Goal: Information Seeking & Learning: Find specific page/section

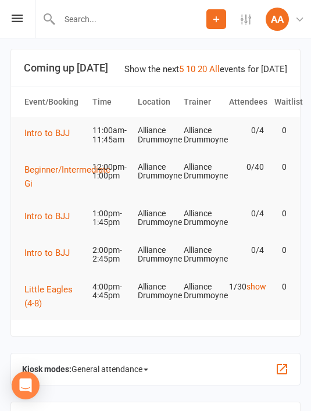
click at [247, 291] on link "show" at bounding box center [257, 286] width 20 height 9
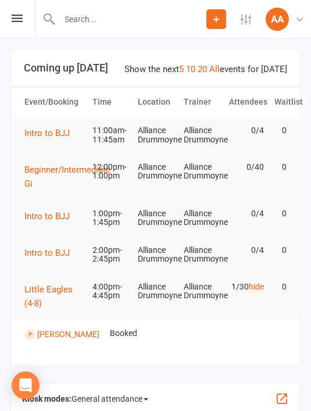
click at [20, 15] on icon at bounding box center [17, 19] width 11 height 8
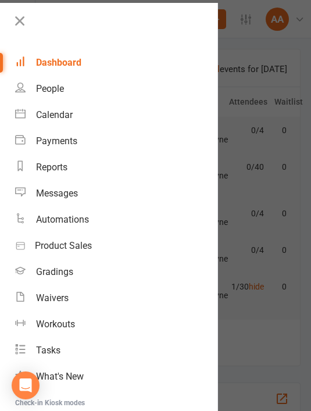
click at [28, 21] on link at bounding box center [115, 25] width 206 height 26
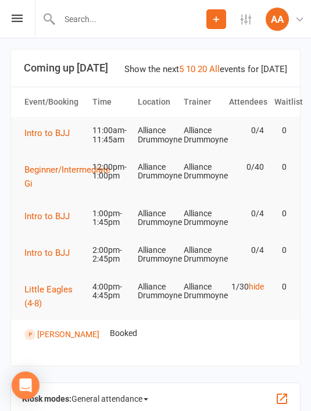
click at [18, 22] on icon at bounding box center [17, 19] width 11 height 8
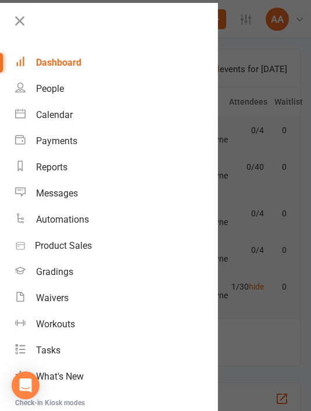
click at [63, 90] on div "People" at bounding box center [50, 88] width 28 height 11
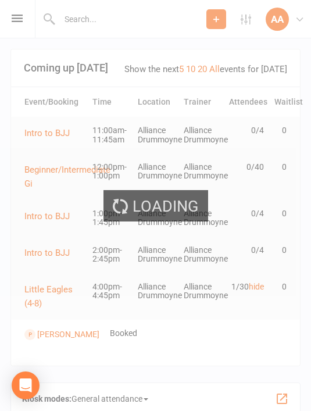
select select "100"
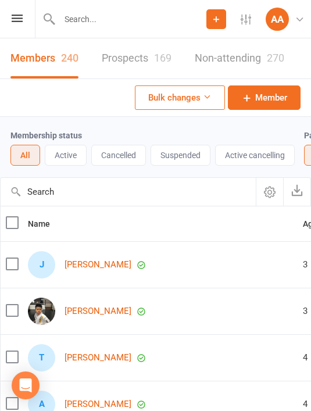
click at [127, 155] on button "Cancelled" at bounding box center [118, 155] width 55 height 21
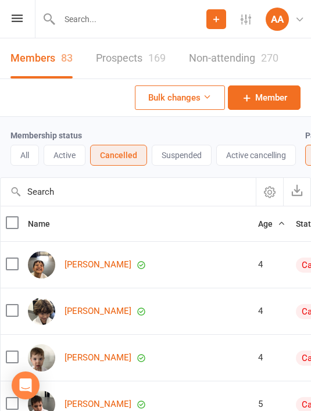
click at [258, 230] on button "Age" at bounding box center [271, 224] width 27 height 14
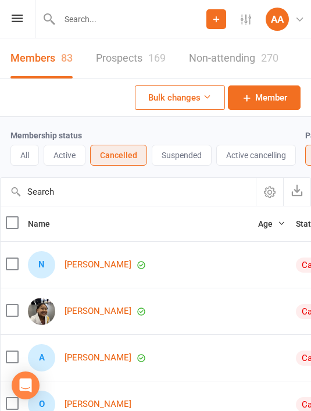
click at [258, 222] on span "Age" at bounding box center [271, 223] width 27 height 9
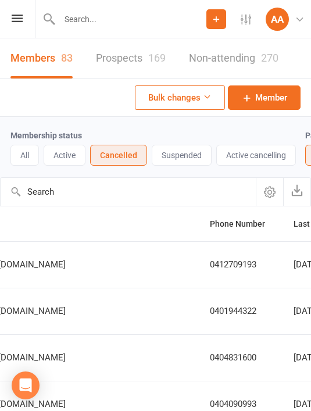
scroll to position [0, 619]
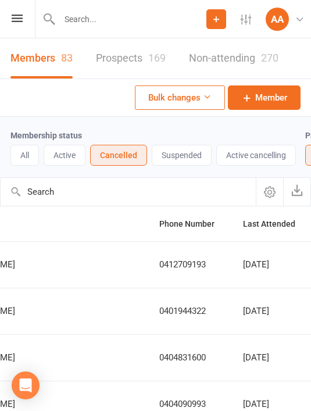
click at [243, 227] on span "Last Attended" at bounding box center [275, 223] width 65 height 9
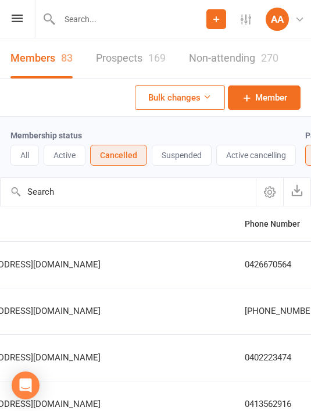
scroll to position [0, 536]
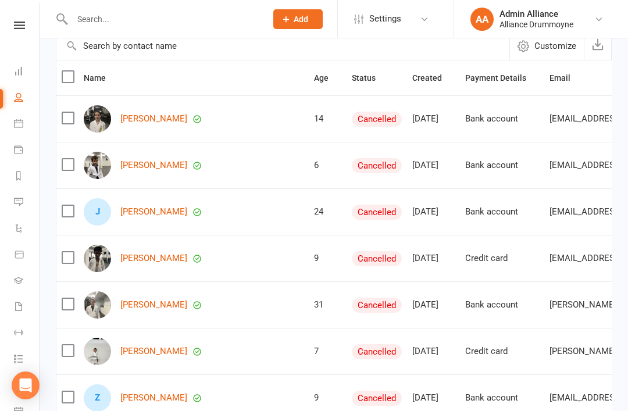
scroll to position [0, 0]
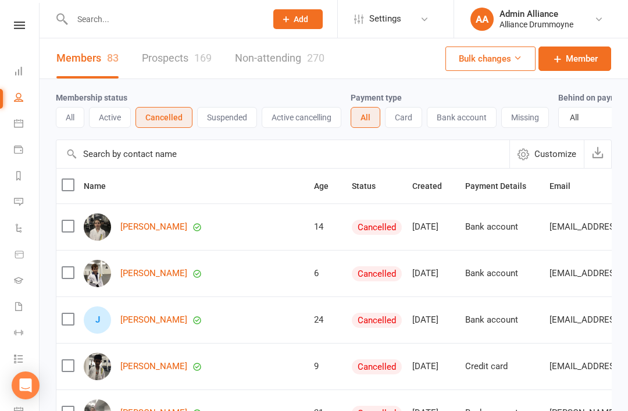
click at [111, 120] on button "Active" at bounding box center [110, 117] width 42 height 21
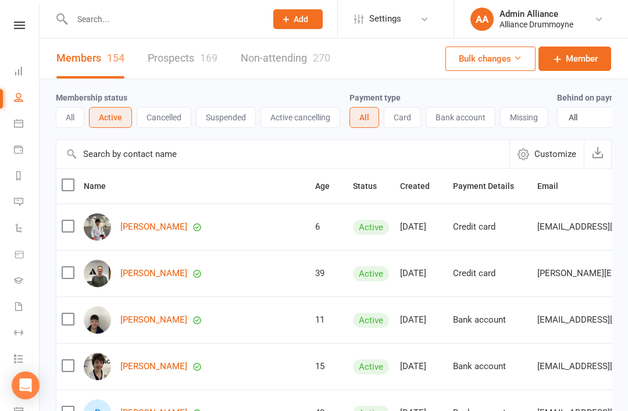
click at [119, 159] on input "text" at bounding box center [282, 154] width 453 height 28
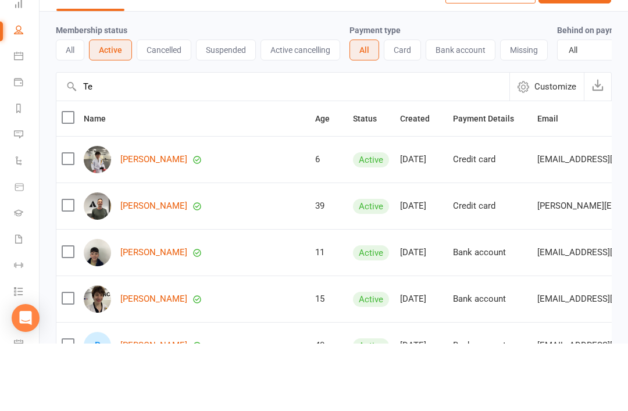
type input "T"
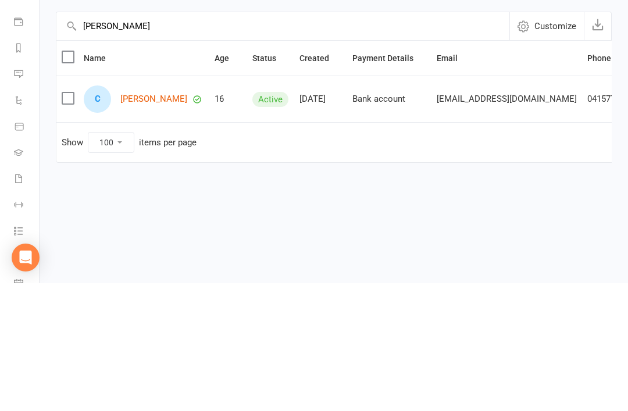
type input "[PERSON_NAME]"
click at [153, 222] on link "[PERSON_NAME]" at bounding box center [153, 227] width 67 height 10
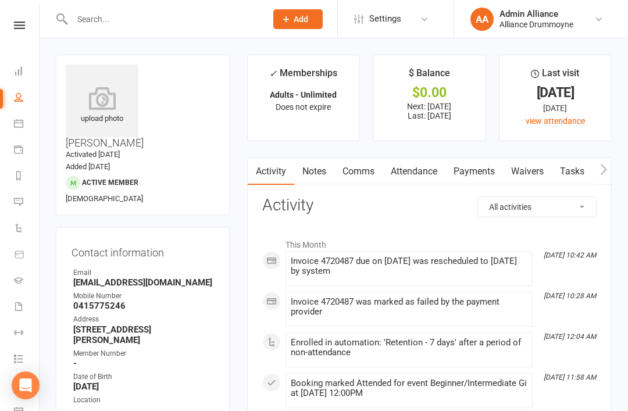
select select "100"
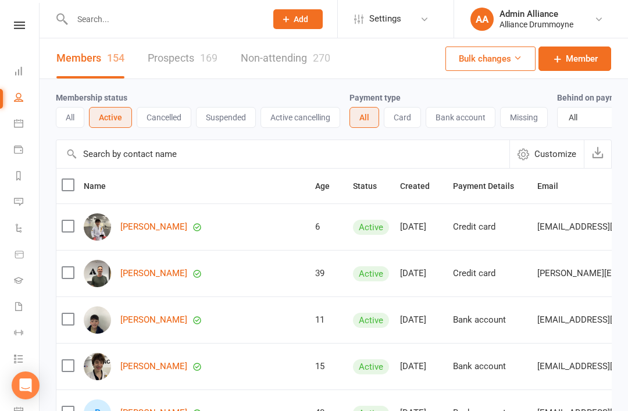
click at [157, 127] on button "Cancelled" at bounding box center [164, 117] width 55 height 21
